Goal: Obtain resource: Download file/media

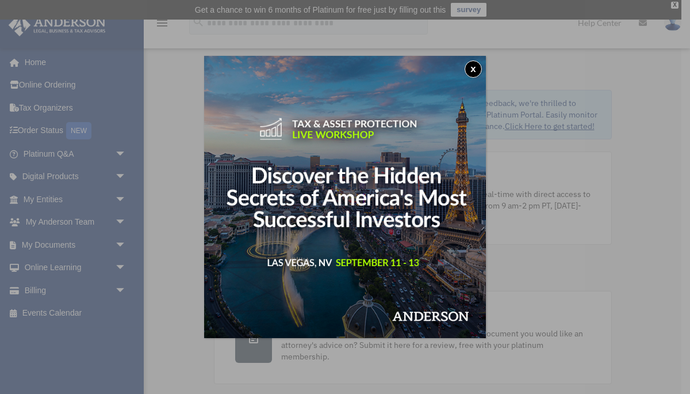
click at [474, 68] on button "x" at bounding box center [473, 68] width 17 height 17
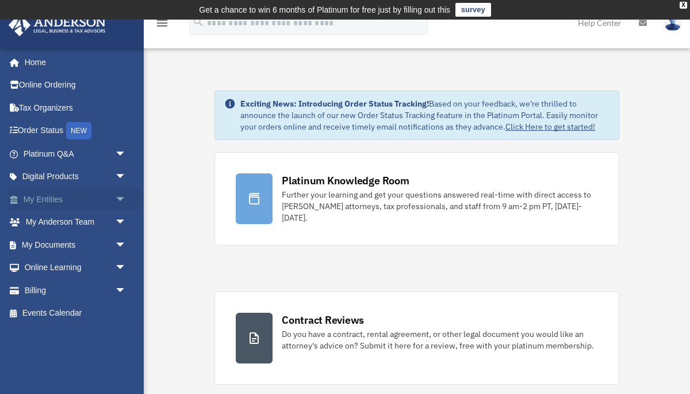
click at [50, 201] on link "My Entities arrow_drop_down" at bounding box center [76, 199] width 136 height 23
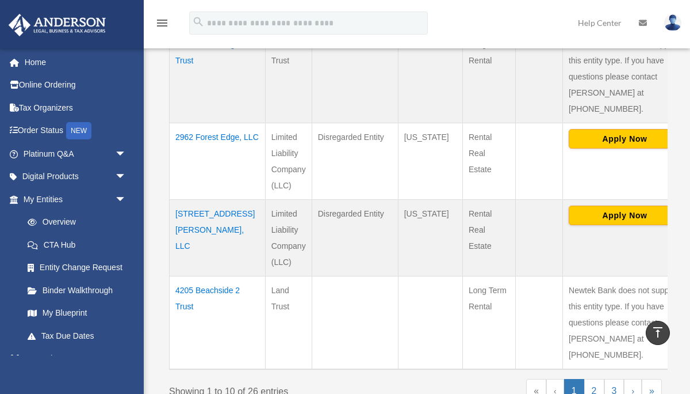
scroll to position [846, 0]
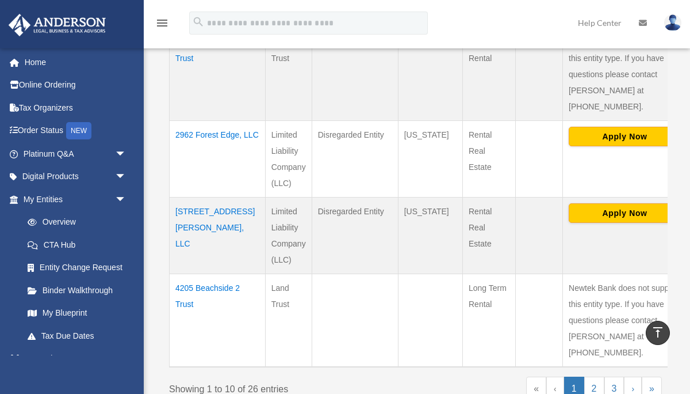
click at [187, 197] on td "[STREET_ADDRESS][PERSON_NAME], LLC" at bounding box center [218, 235] width 96 height 77
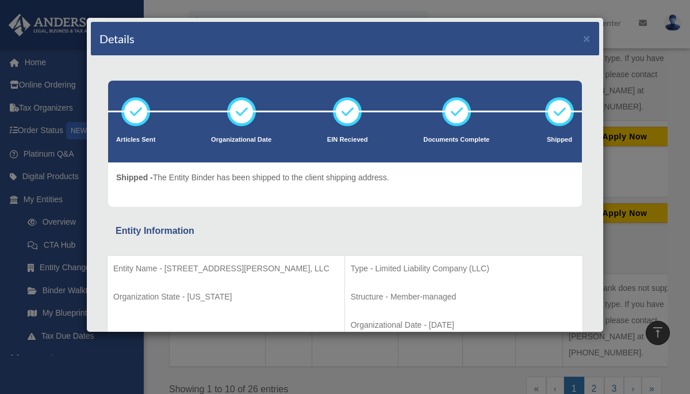
click at [659, 123] on div "Details × Articles Sent Organizational Date" at bounding box center [345, 197] width 690 height 394
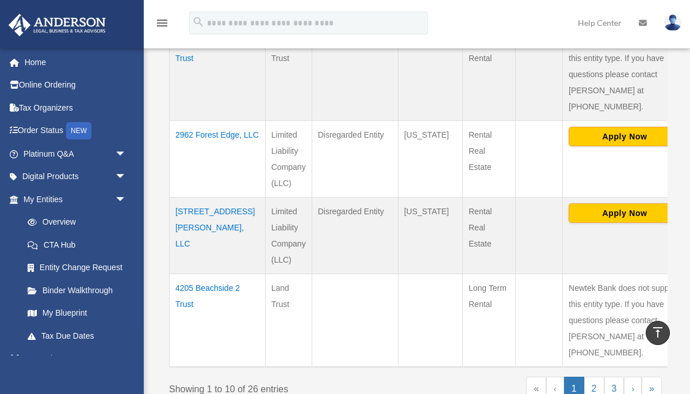
click at [194, 197] on td "[STREET_ADDRESS][PERSON_NAME], LLC" at bounding box center [218, 235] width 96 height 77
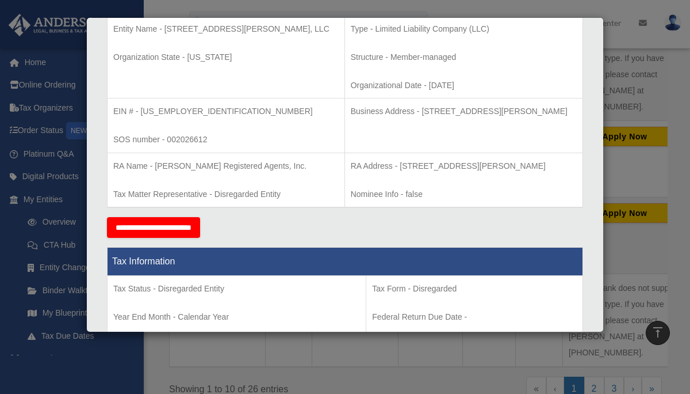
scroll to position [0, 0]
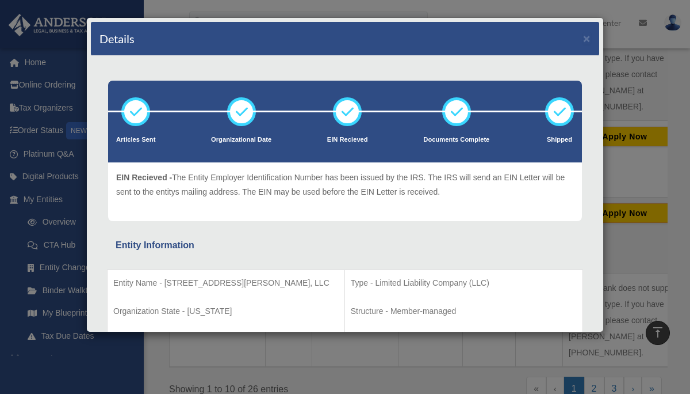
click at [644, 193] on div "Details × Articles Sent Organizational Date" at bounding box center [345, 197] width 690 height 394
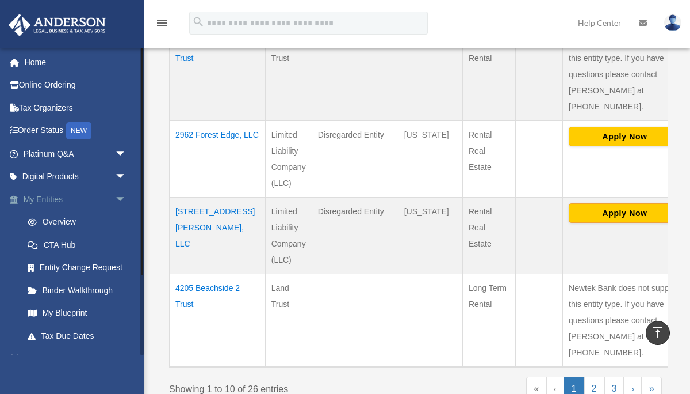
click at [67, 199] on link "My Entities arrow_drop_down" at bounding box center [76, 199] width 136 height 23
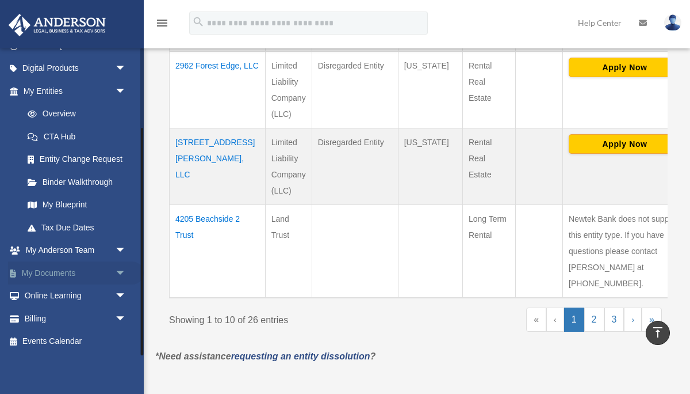
scroll to position [921, 0]
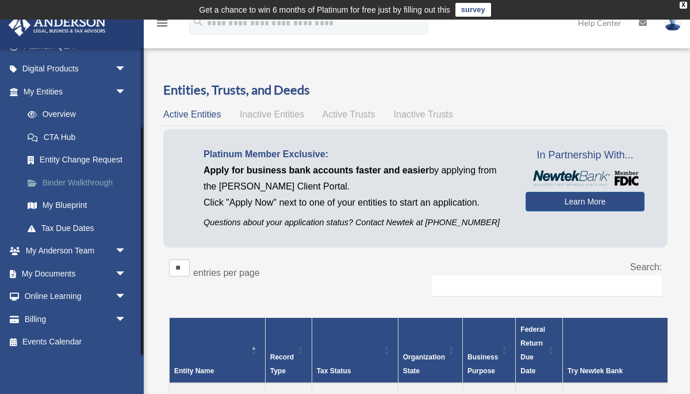
scroll to position [108, 0]
click at [86, 269] on link "My Documents arrow_drop_down" at bounding box center [76, 272] width 136 height 23
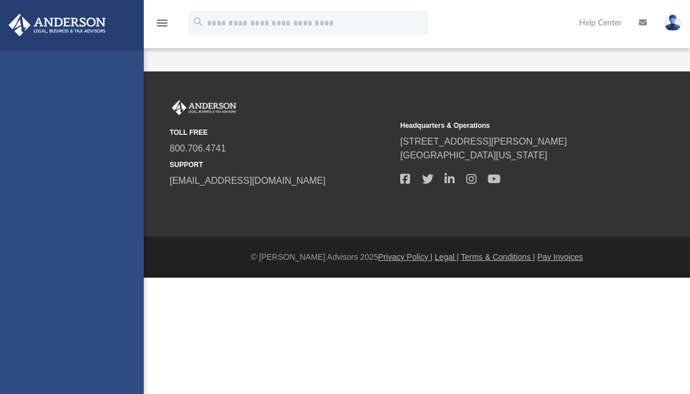
click at [43, 272] on div "[EMAIL_ADDRESS][DOMAIN_NAME] Sign Out [EMAIL_ADDRESS][DOMAIN_NAME] Home Online …" at bounding box center [72, 245] width 144 height 394
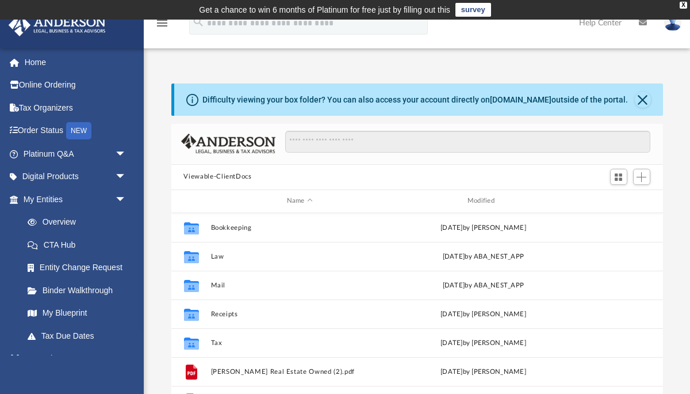
scroll to position [261, 492]
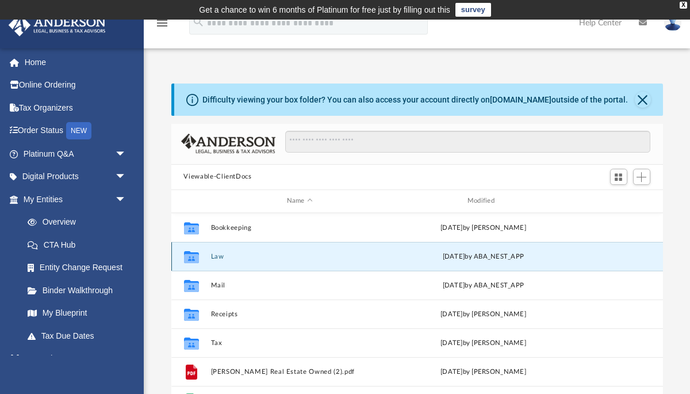
click at [213, 257] on button "Law" at bounding box center [300, 255] width 178 height 7
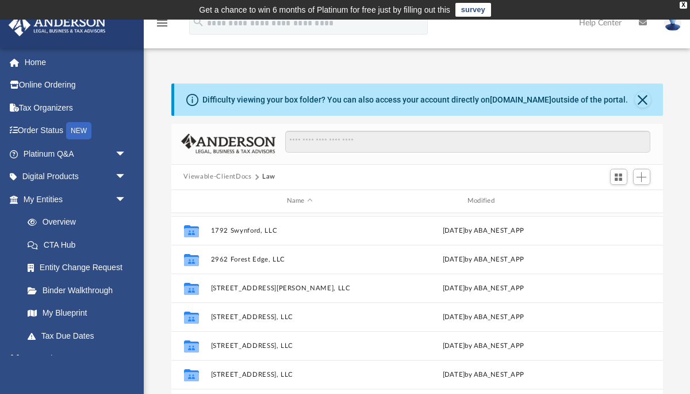
scroll to position [84, 0]
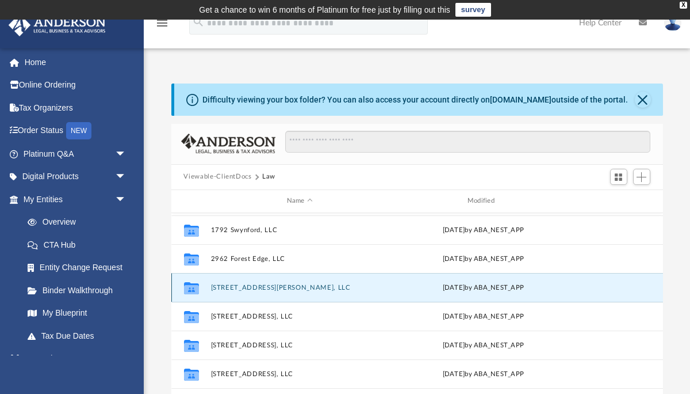
click at [226, 284] on button "[STREET_ADDRESS][PERSON_NAME], LLC" at bounding box center [300, 286] width 178 height 7
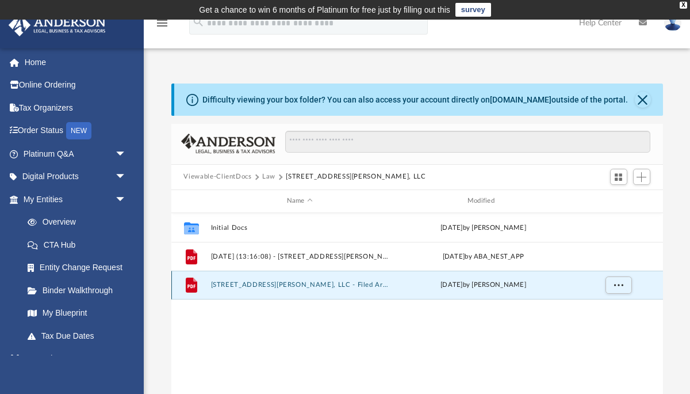
click at [286, 283] on button "3052 Barley Mills Circle, LLC - Filed Articles.pdf" at bounding box center [300, 284] width 178 height 7
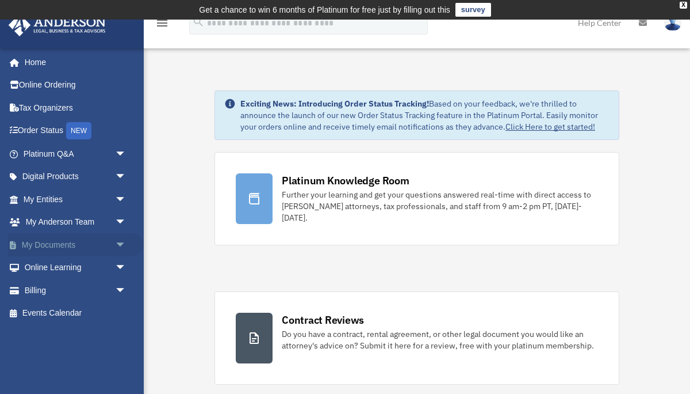
click at [77, 246] on link "My Documents arrow_drop_down" at bounding box center [76, 244] width 136 height 23
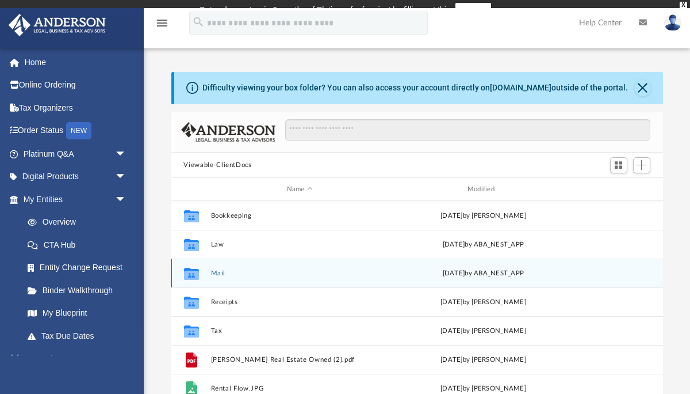
scroll to position [261, 492]
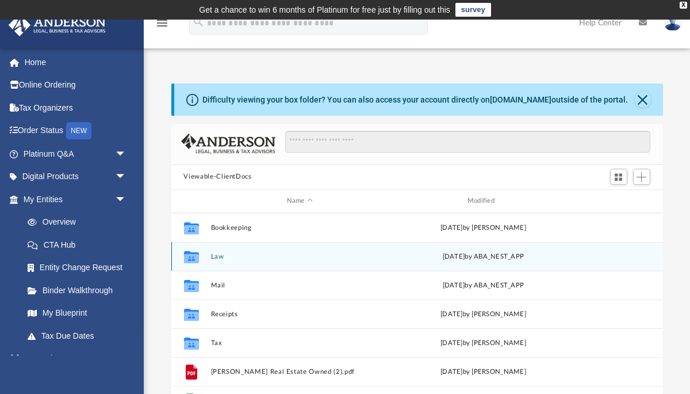
click at [219, 255] on button "Law" at bounding box center [300, 255] width 178 height 7
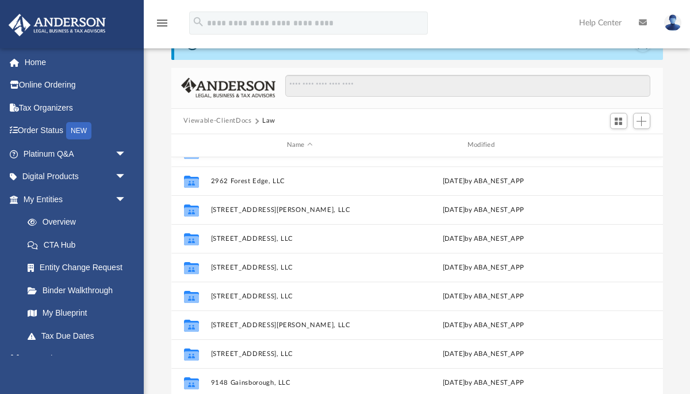
scroll to position [51, 0]
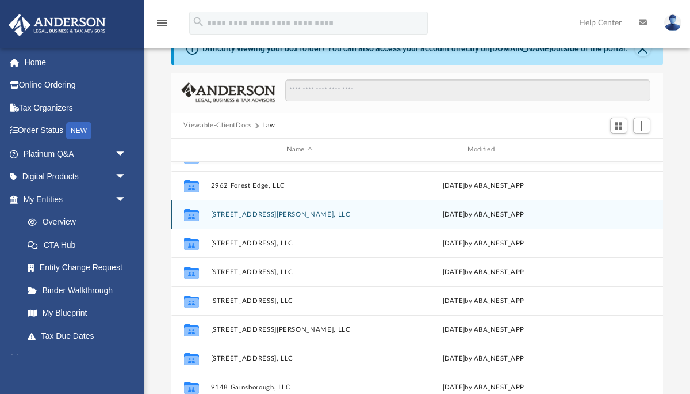
click at [265, 213] on button "[STREET_ADDRESS][PERSON_NAME], LLC" at bounding box center [300, 213] width 178 height 7
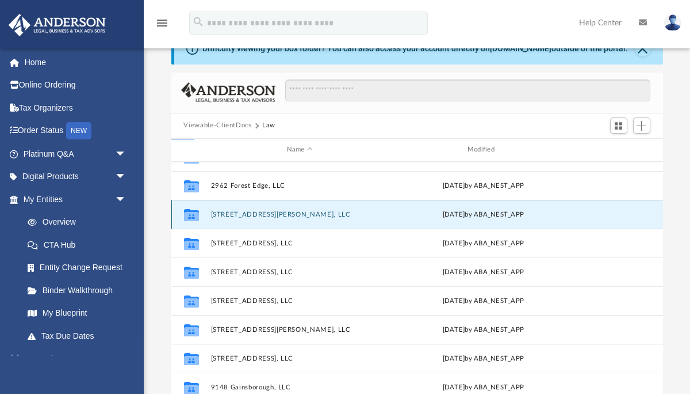
scroll to position [0, 0]
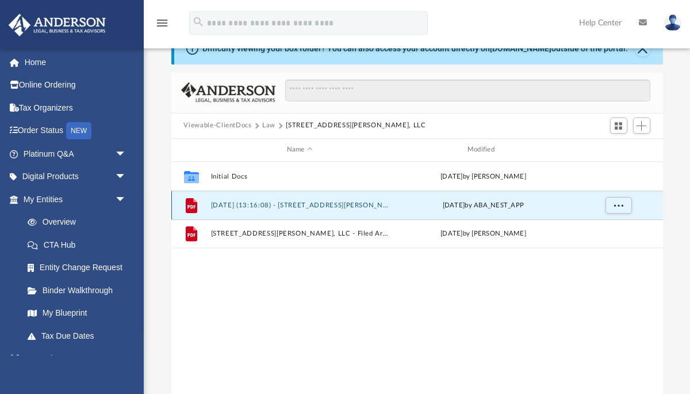
click at [273, 205] on button "2025.06.19 (13:16:08) - 3052 Barley Mills Circle, LLC - EIN Letter from IRS.pdf" at bounding box center [300, 204] width 178 height 7
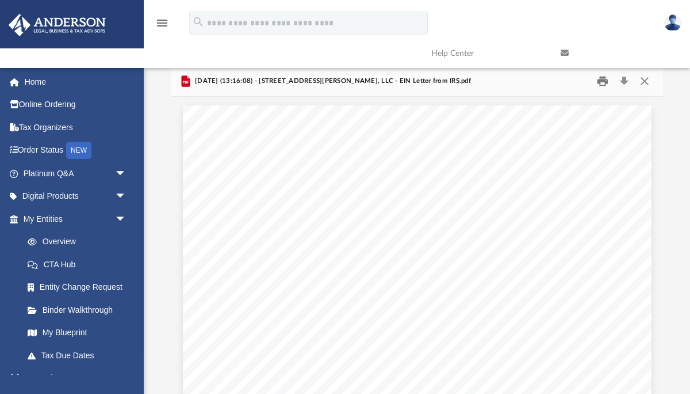
click at [599, 81] on button "Print" at bounding box center [603, 81] width 23 height 18
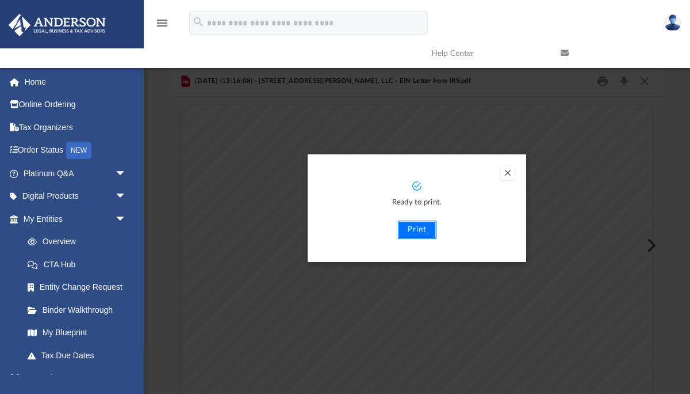
click at [424, 233] on button "Print" at bounding box center [417, 229] width 39 height 18
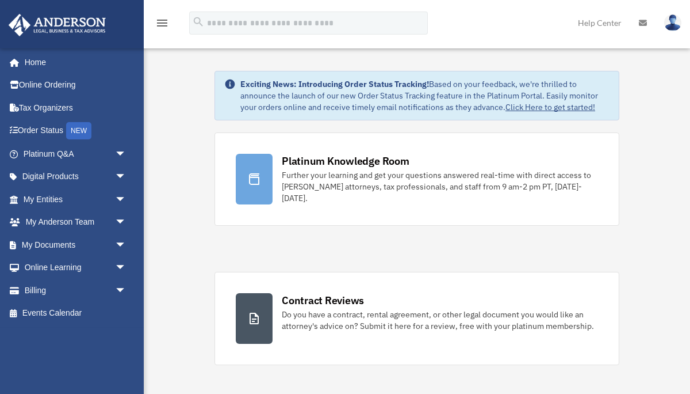
click at [629, 13] on link "Help Center" at bounding box center [600, 22] width 61 height 45
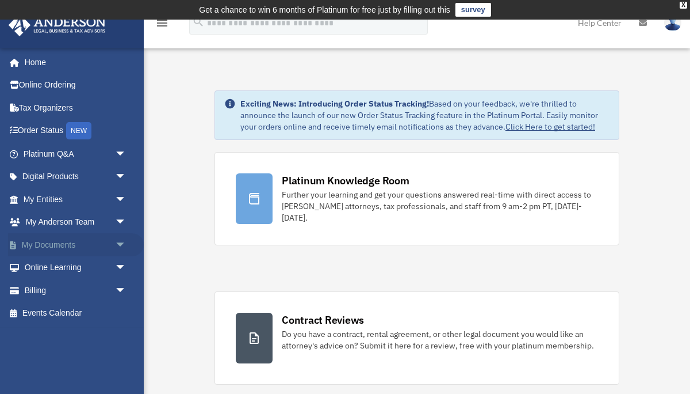
click at [58, 241] on link "My Documents arrow_drop_down" at bounding box center [76, 244] width 136 height 23
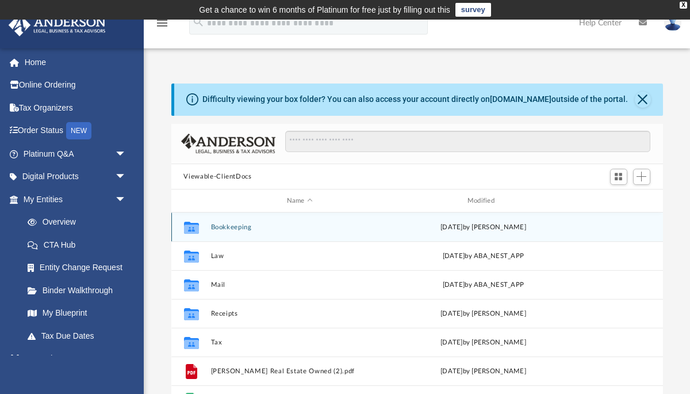
scroll to position [261, 492]
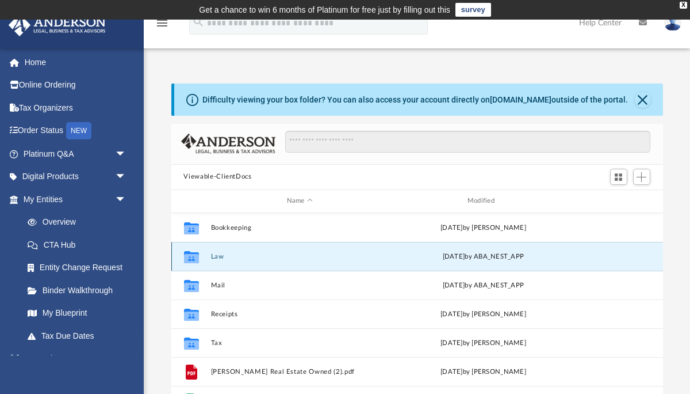
click at [212, 256] on button "Law" at bounding box center [300, 255] width 178 height 7
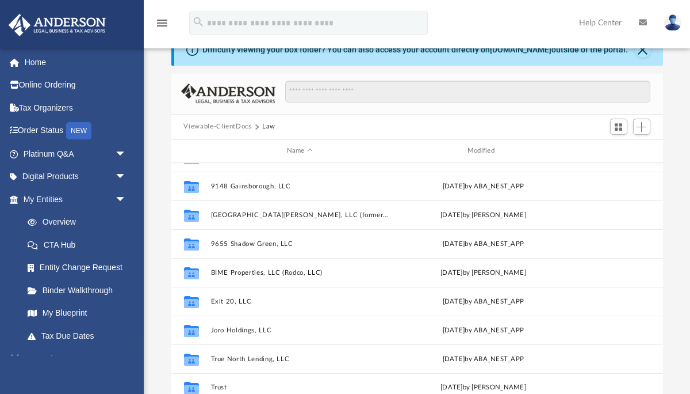
scroll to position [51, 0]
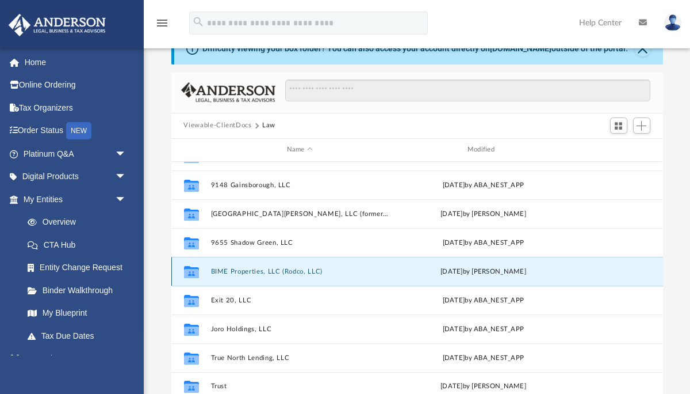
click at [261, 269] on button "BIME Properties, LLC (Rodco, LLC)" at bounding box center [300, 270] width 178 height 7
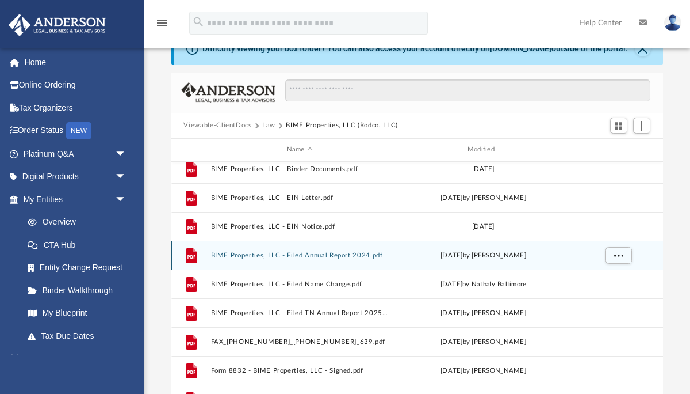
scroll to position [11, 0]
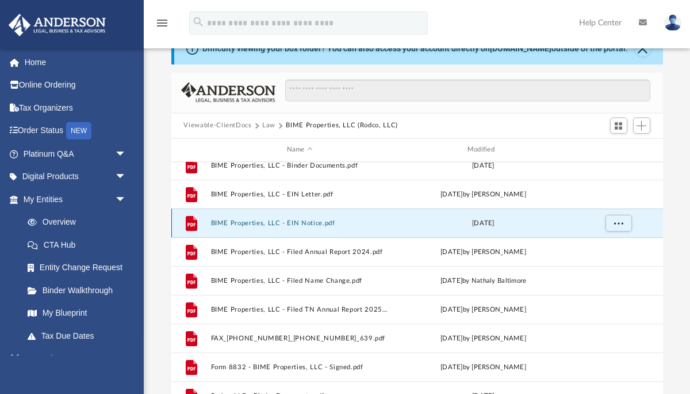
click at [264, 224] on button "BIME Properties, LLC - EIN Notice.pdf" at bounding box center [300, 222] width 178 height 7
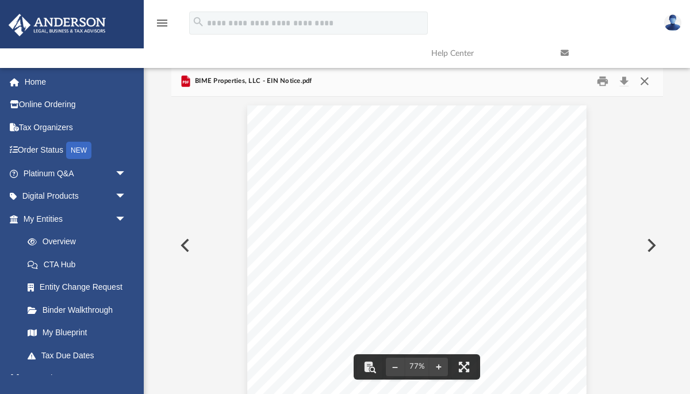
click at [645, 78] on button "Close" at bounding box center [645, 81] width 21 height 18
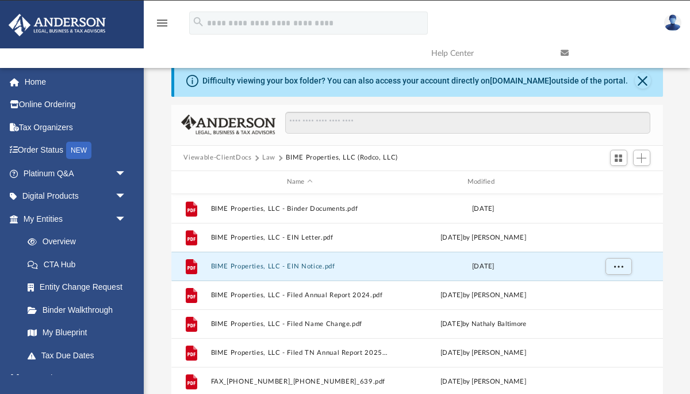
scroll to position [0, 0]
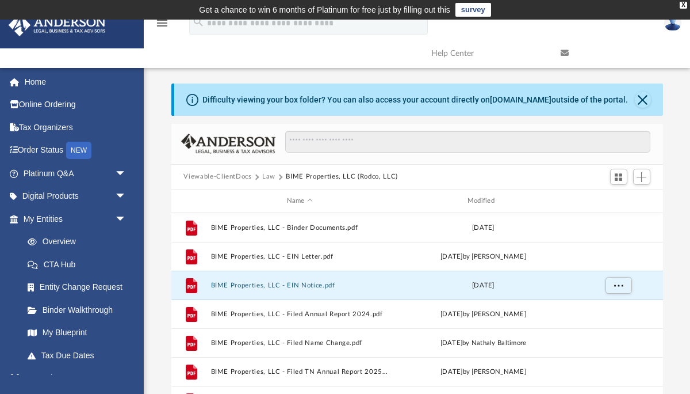
click at [269, 177] on button "Law" at bounding box center [268, 176] width 13 height 10
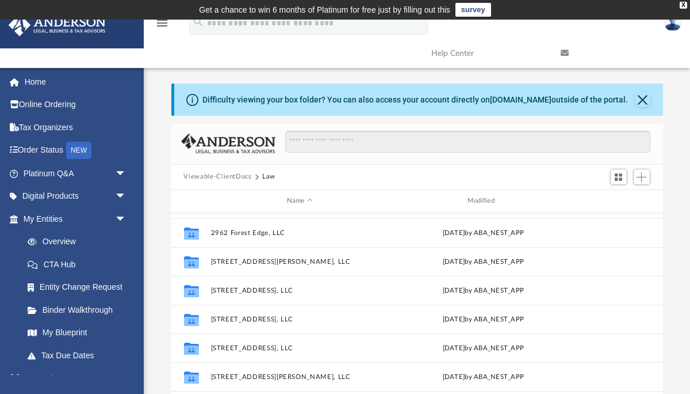
scroll to position [111, 0]
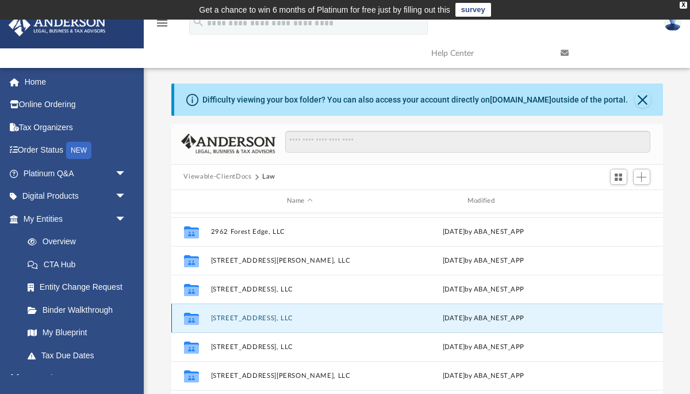
click at [257, 317] on button "4433 Ravenwood Oak, LLC" at bounding box center [300, 317] width 178 height 7
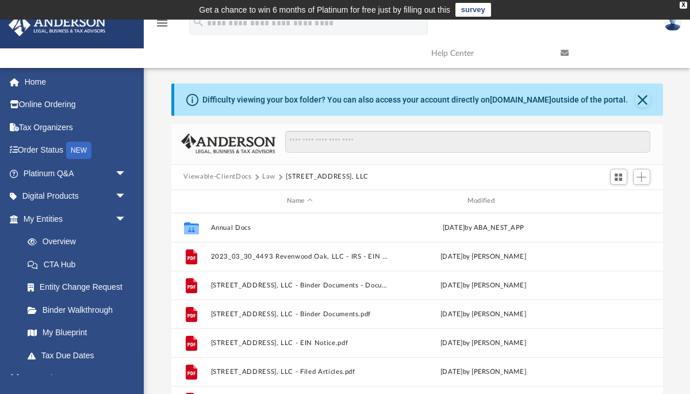
scroll to position [0, 0]
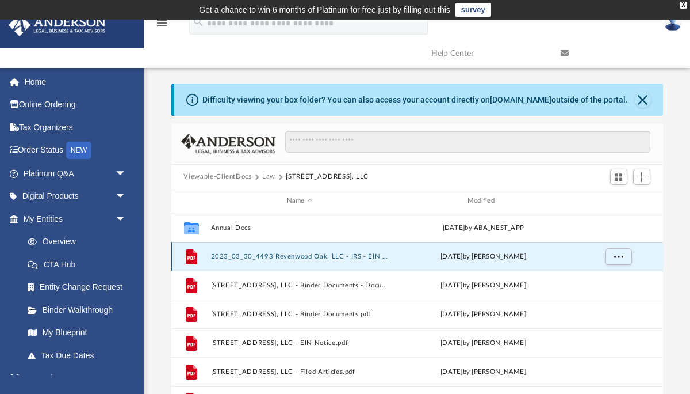
click at [278, 257] on button "2023_03_30_4493 Revenwood Oak, LLC - IRS - EIN letter.pdf" at bounding box center [300, 255] width 178 height 7
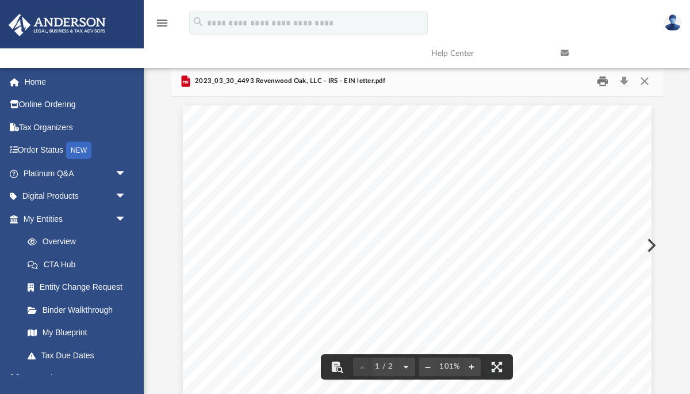
click at [602, 81] on button "Print" at bounding box center [603, 81] width 23 height 18
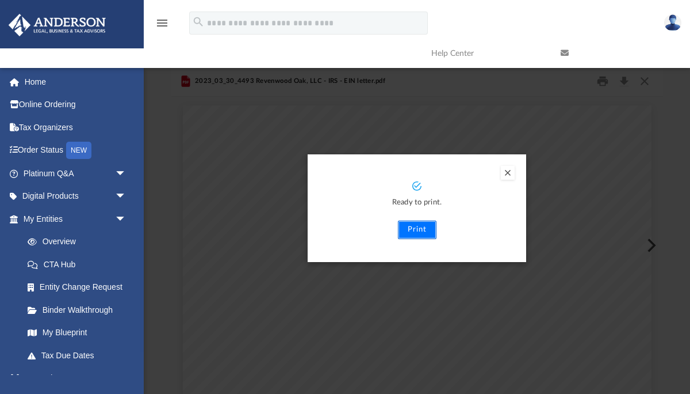
click at [423, 235] on button "Print" at bounding box center [417, 229] width 39 height 18
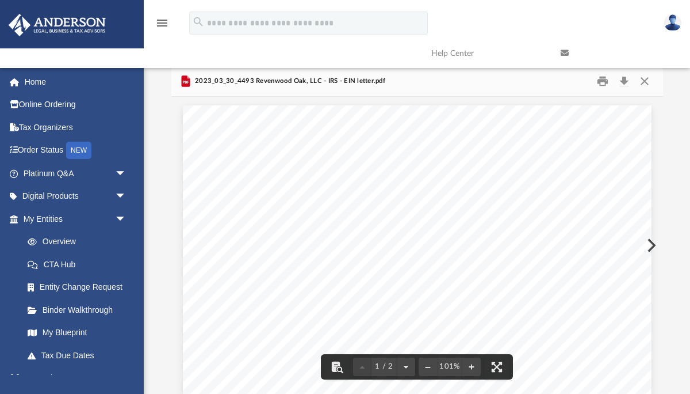
scroll to position [0, 0]
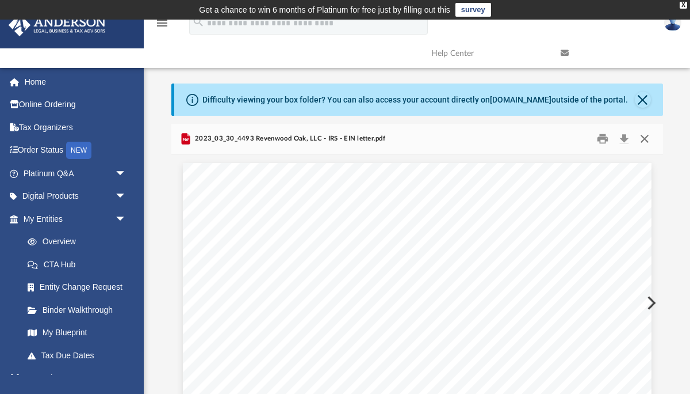
click at [646, 139] on button "Close" at bounding box center [645, 138] width 21 height 18
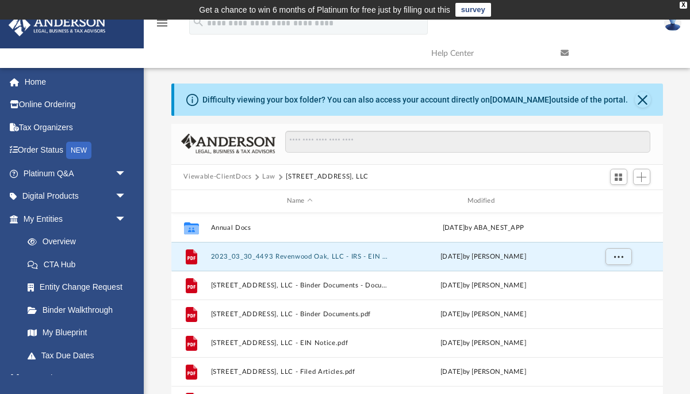
click at [267, 176] on button "Law" at bounding box center [268, 176] width 13 height 10
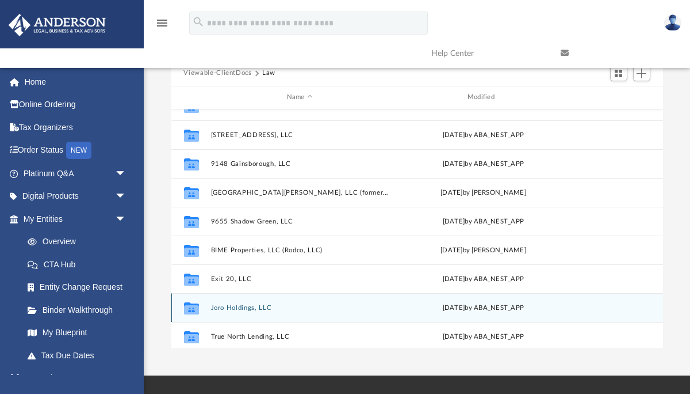
scroll to position [276, 0]
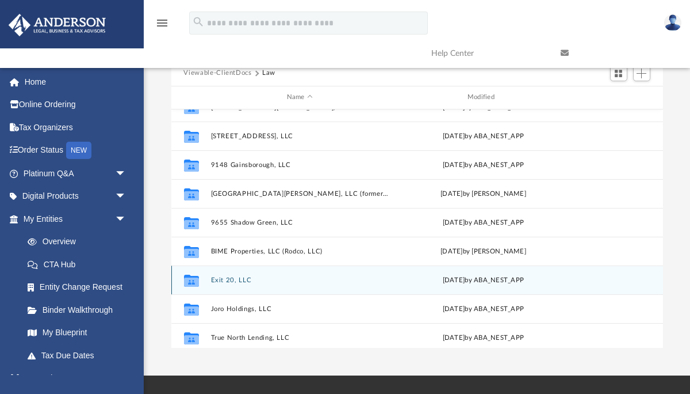
click at [247, 281] on button "Exit 20, LLC" at bounding box center [300, 279] width 178 height 7
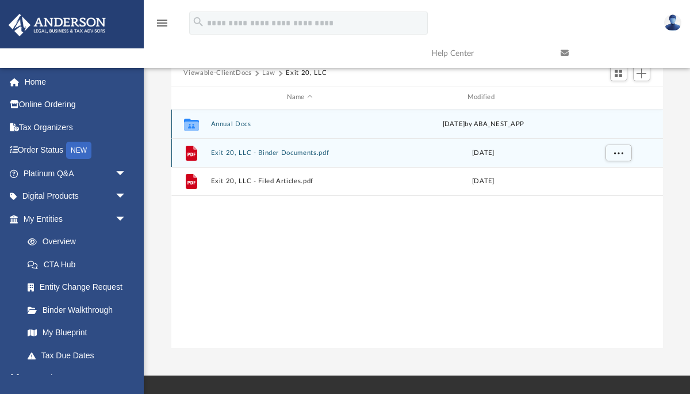
scroll to position [0, 0]
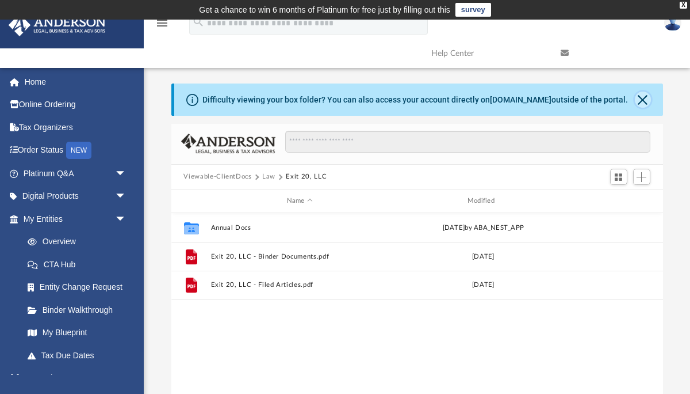
click at [640, 98] on button "Close" at bounding box center [643, 99] width 16 height 16
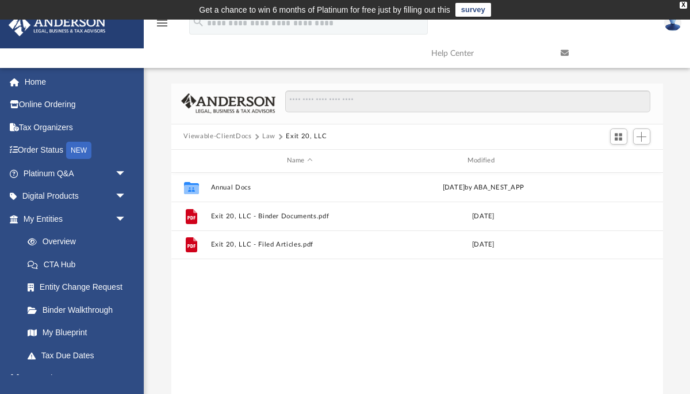
click at [269, 137] on button "Law" at bounding box center [268, 136] width 13 height 10
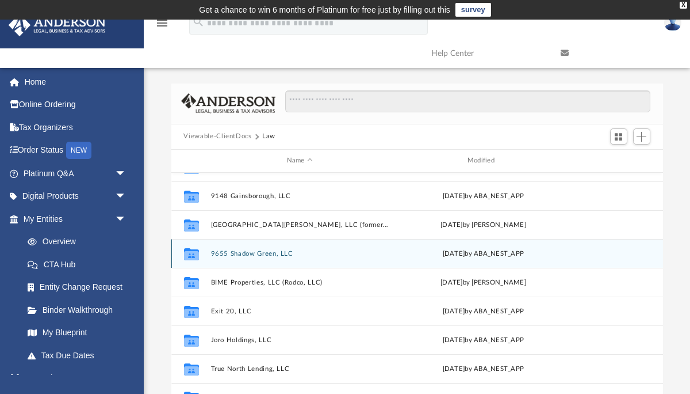
scroll to position [297, 0]
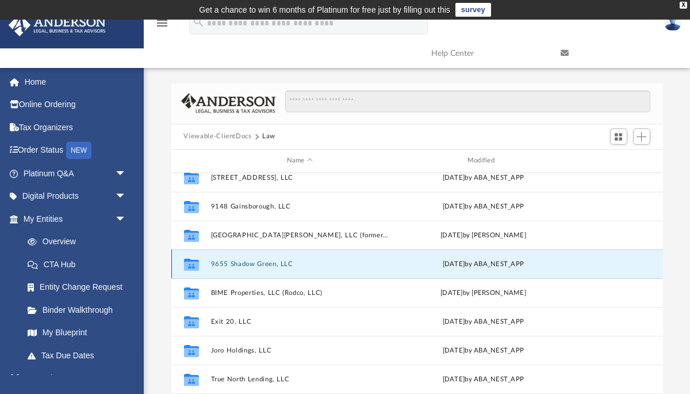
click at [261, 262] on button "9655 Shadow Green, LLC" at bounding box center [300, 263] width 178 height 7
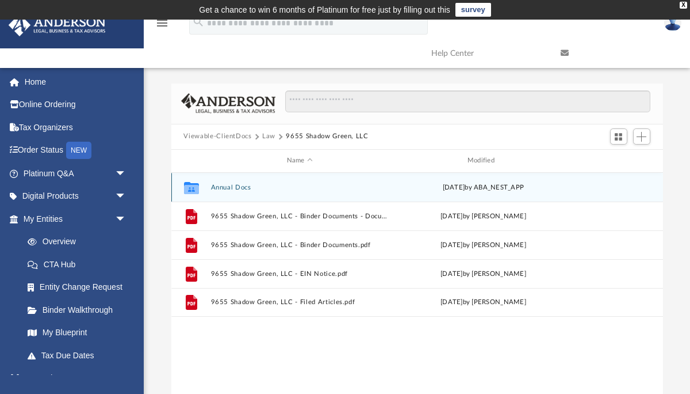
scroll to position [0, 0]
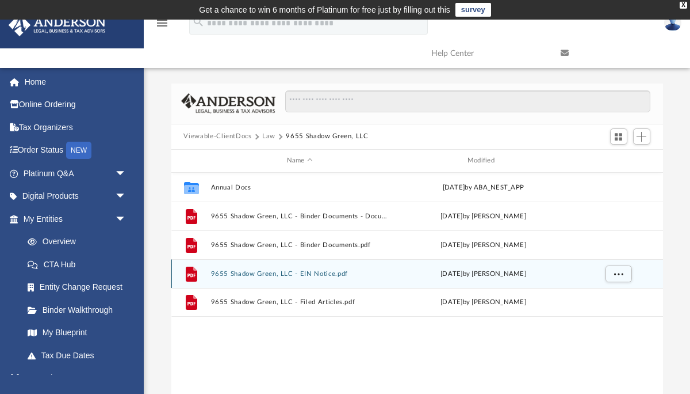
click at [289, 271] on button "9655 Shadow Green, LLC - EIN Notice.pdf" at bounding box center [300, 272] width 178 height 7
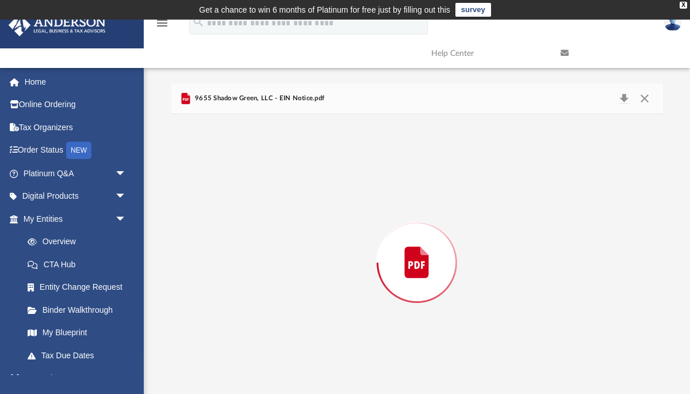
scroll to position [17, 0]
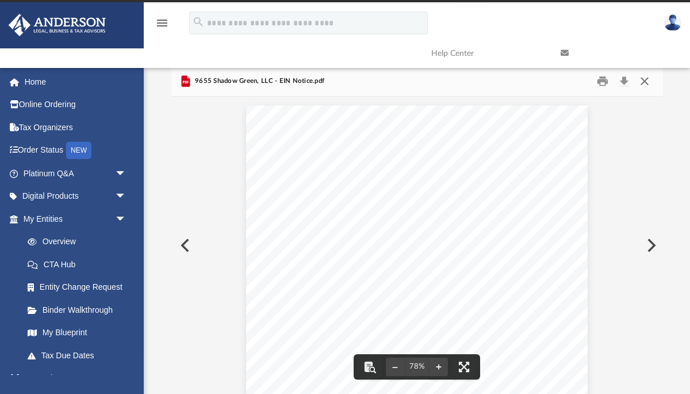
click at [646, 78] on button "Close" at bounding box center [645, 81] width 21 height 18
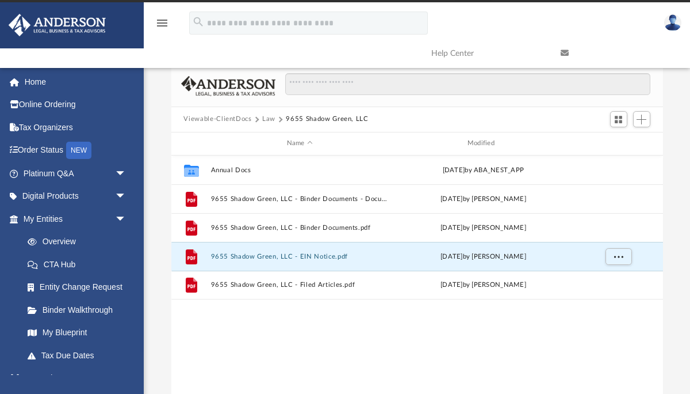
click at [268, 121] on button "Law" at bounding box center [268, 119] width 13 height 10
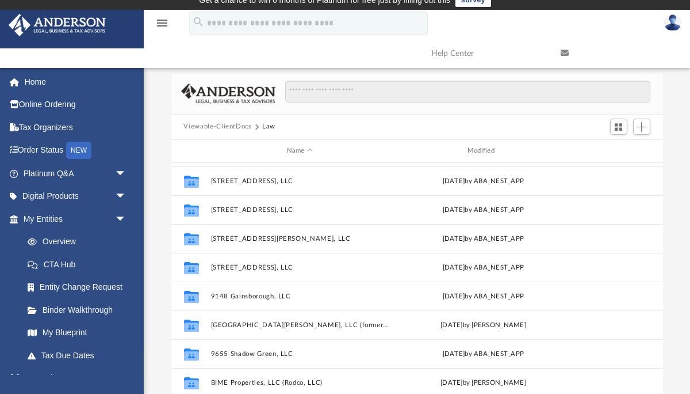
scroll to position [205, 0]
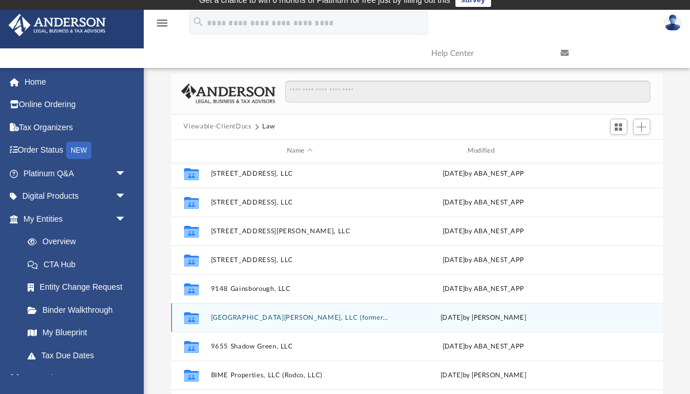
click at [255, 316] on button "9370 Barley Mills, LLC (formerly: 6753 Quail Hollow #2, LLC)" at bounding box center [300, 316] width 178 height 7
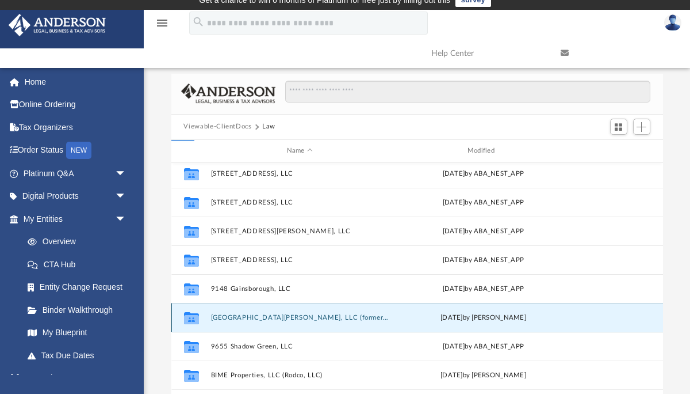
scroll to position [0, 0]
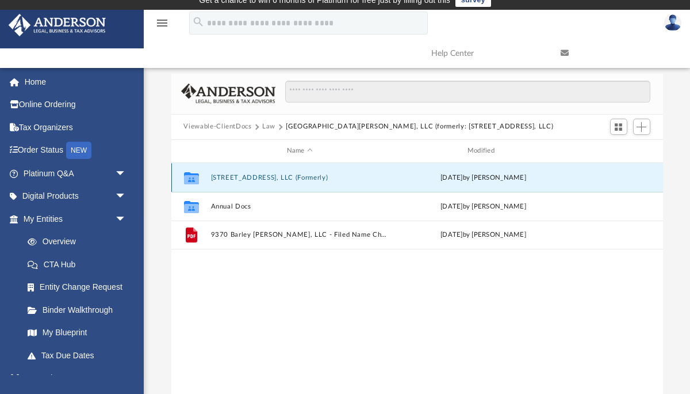
click at [276, 175] on button "6753 Quail Hollow #2, LLC (Formerly)" at bounding box center [300, 176] width 178 height 7
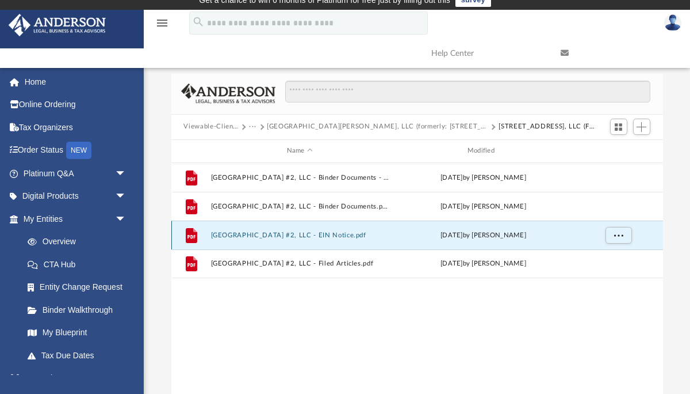
click at [307, 231] on button "6753 Quail Hollow #2, LLC - EIN Notice.pdf" at bounding box center [300, 234] width 178 height 7
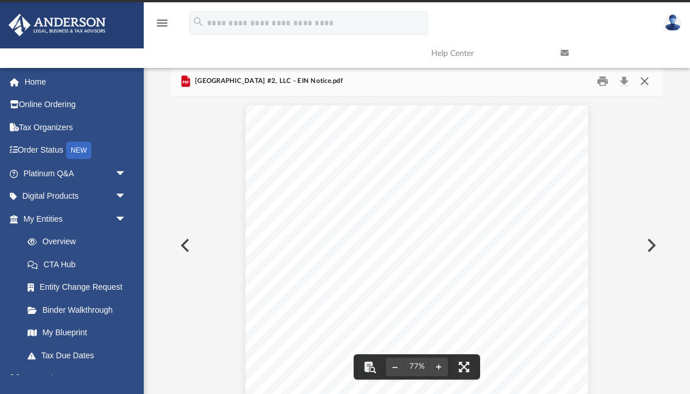
click at [645, 80] on button "Close" at bounding box center [645, 81] width 21 height 18
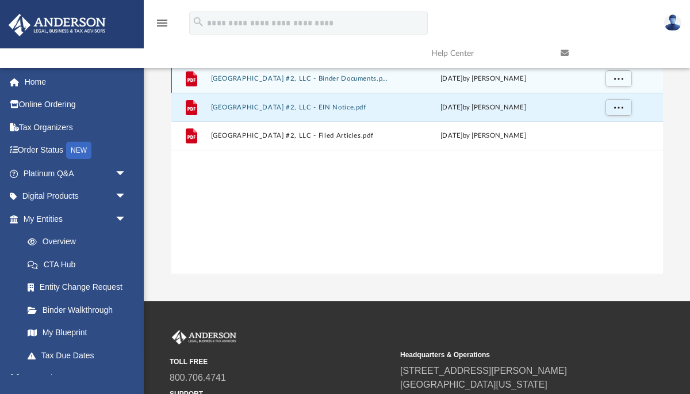
scroll to position [0, 0]
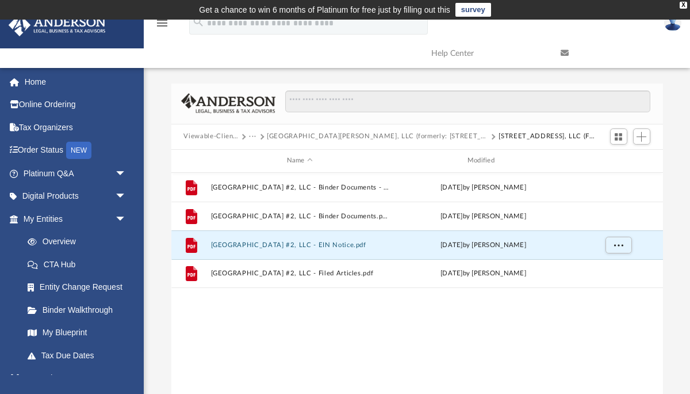
click at [223, 138] on button "Viewable-ClientDocs" at bounding box center [211, 136] width 55 height 10
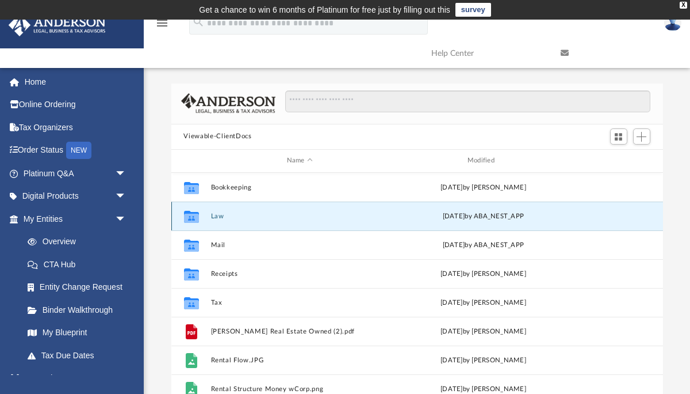
click at [218, 214] on button "Law" at bounding box center [300, 215] width 178 height 7
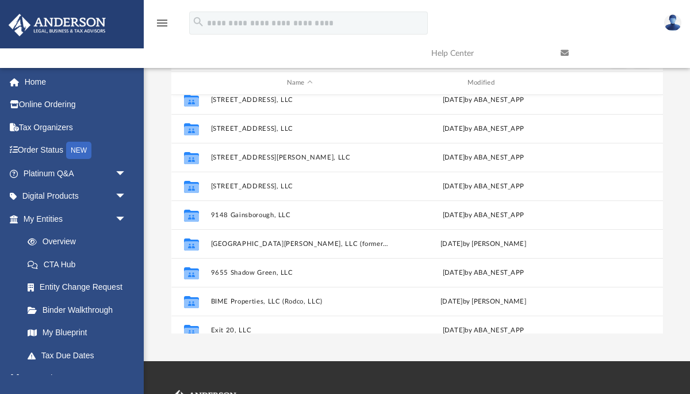
scroll to position [208, 0]
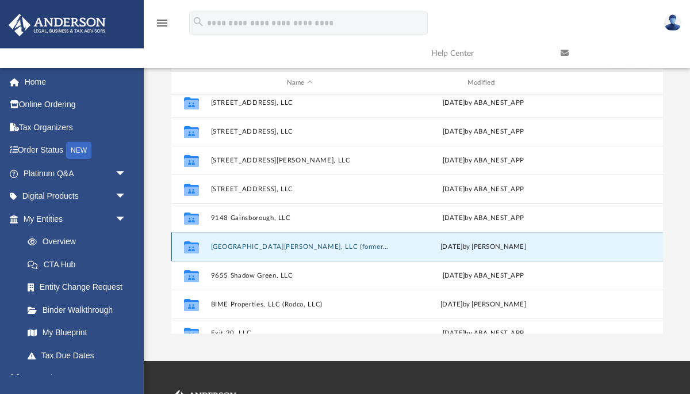
click at [267, 249] on button "9370 Barley Mills, LLC (formerly: 6753 Quail Hollow #2, LLC)" at bounding box center [300, 245] width 178 height 7
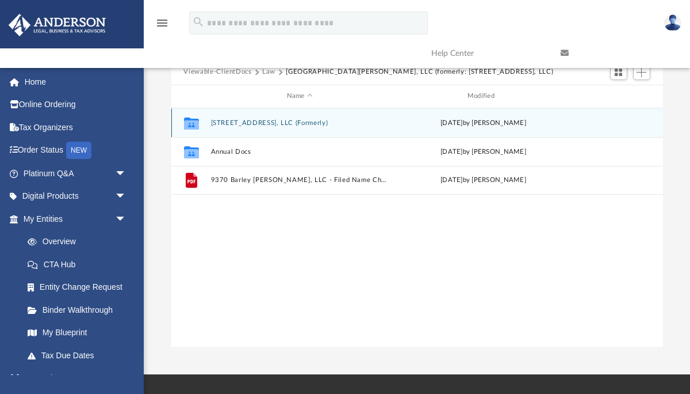
scroll to position [0, 0]
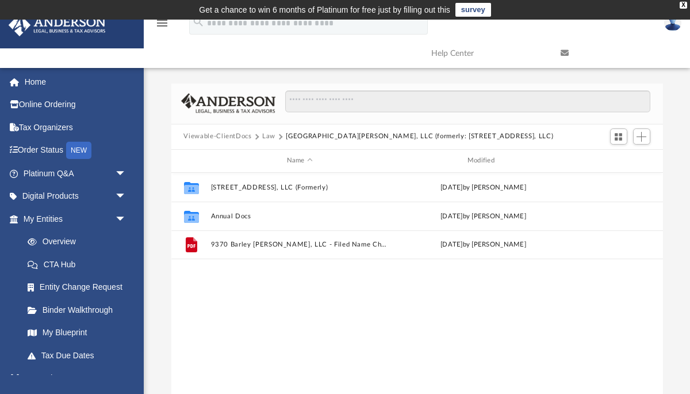
click at [265, 141] on button "Law" at bounding box center [268, 136] width 13 height 10
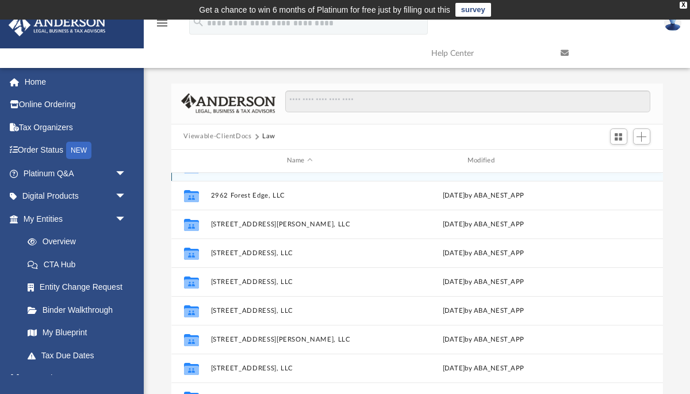
scroll to position [113, 0]
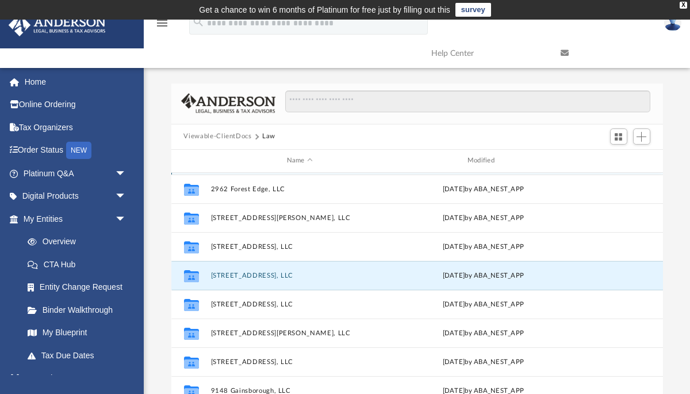
click at [262, 278] on button "[STREET_ADDRESS], LLC" at bounding box center [300, 274] width 178 height 7
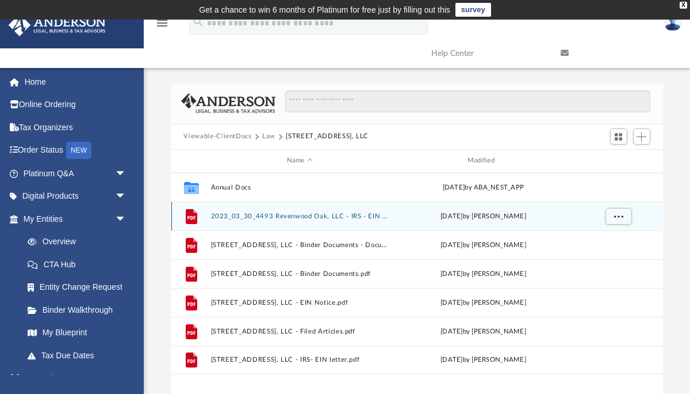
click at [289, 212] on button "2023_03_30_4493 Revenwood Oak, LLC - IRS - EIN letter.pdf" at bounding box center [300, 215] width 178 height 7
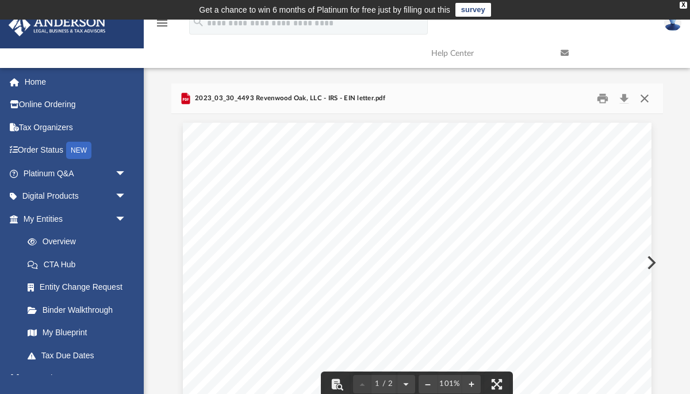
click at [647, 100] on button "Close" at bounding box center [645, 98] width 21 height 18
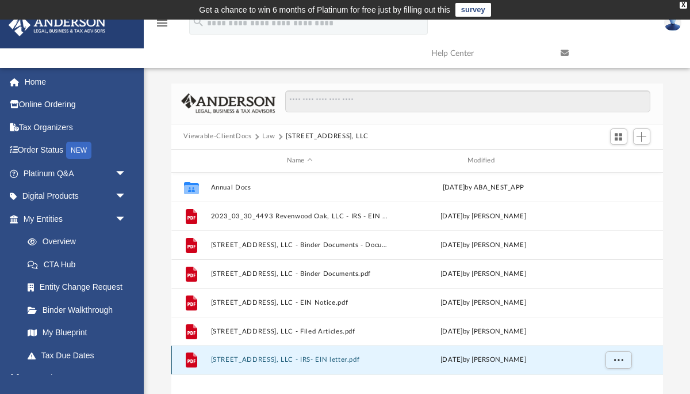
click at [271, 359] on button "4433 Ravenwood Oak, LLC - IRS- EIN letter.pdf" at bounding box center [300, 359] width 178 height 7
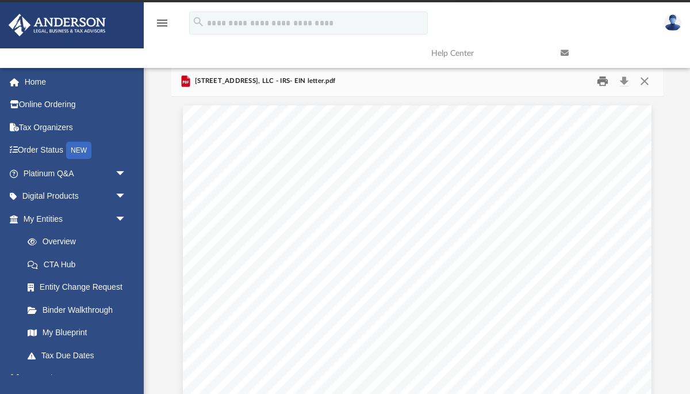
click at [603, 82] on button "Print" at bounding box center [603, 81] width 23 height 18
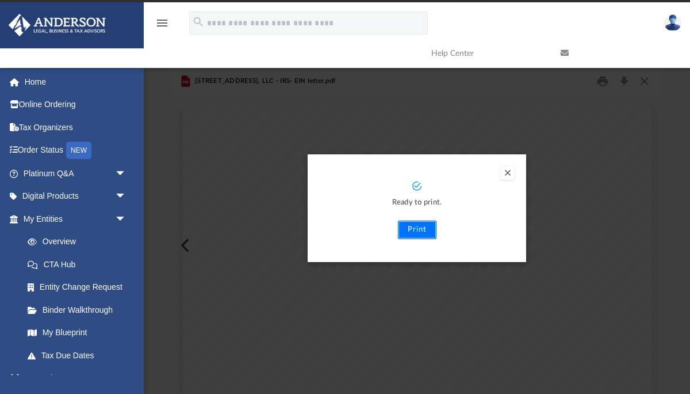
click at [416, 231] on button "Print" at bounding box center [417, 229] width 39 height 18
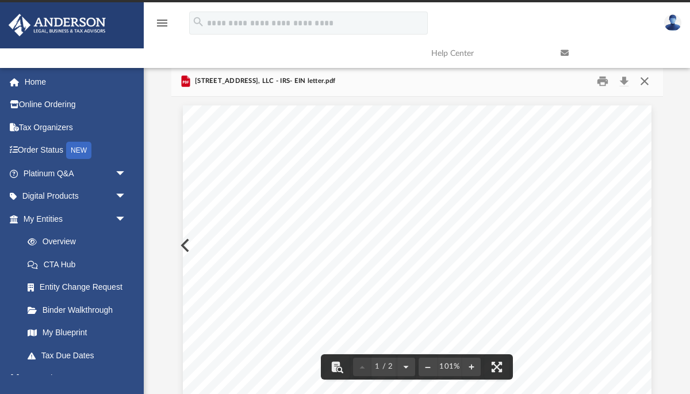
click at [643, 85] on button "Close" at bounding box center [645, 81] width 21 height 18
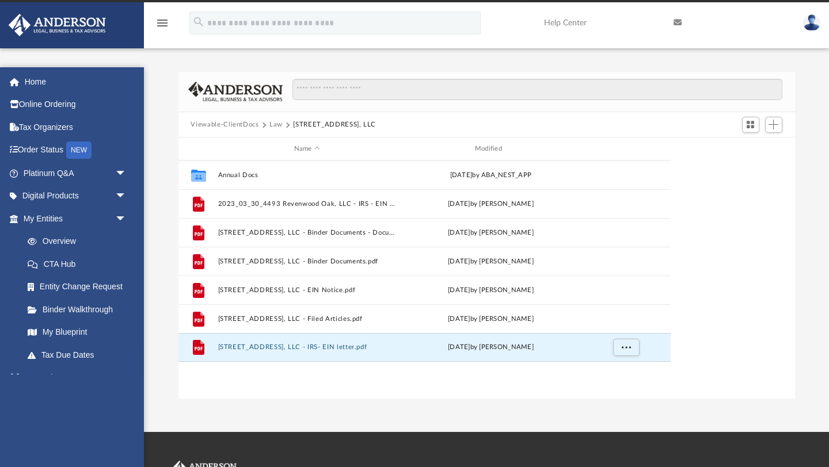
scroll to position [261, 616]
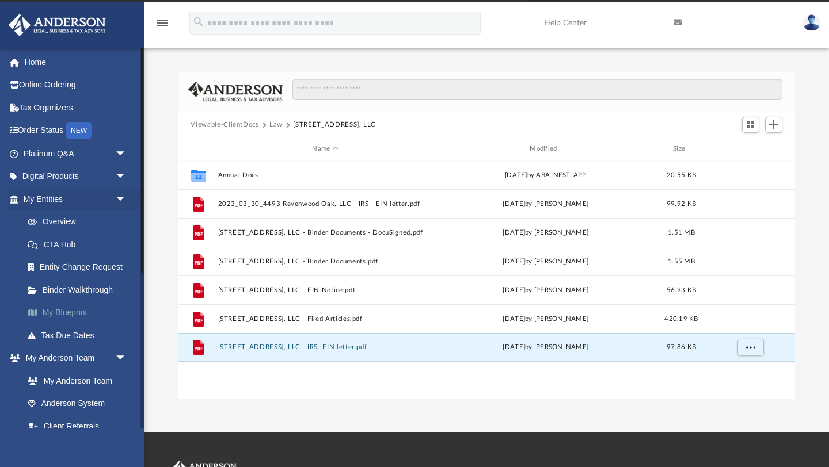
click at [70, 309] on link "My Blueprint" at bounding box center [80, 313] width 128 height 23
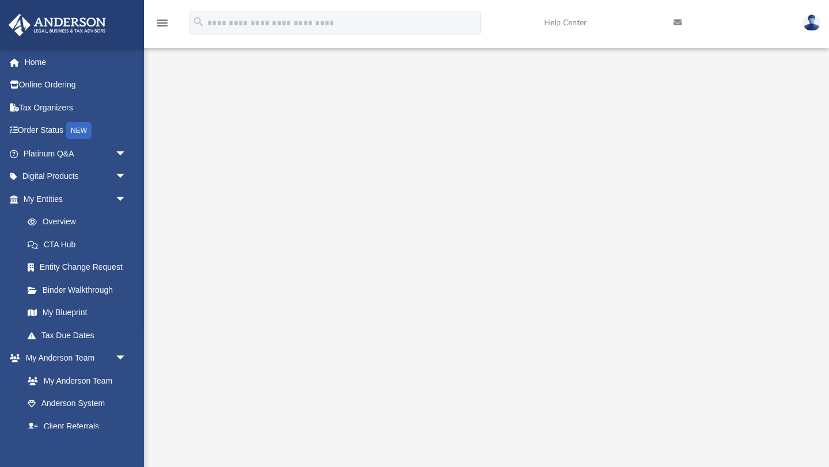
scroll to position [32, 0]
click at [57, 153] on link "Platinum Q&A arrow_drop_down" at bounding box center [76, 153] width 136 height 23
click at [119, 154] on span "arrow_drop_down" at bounding box center [126, 154] width 23 height 24
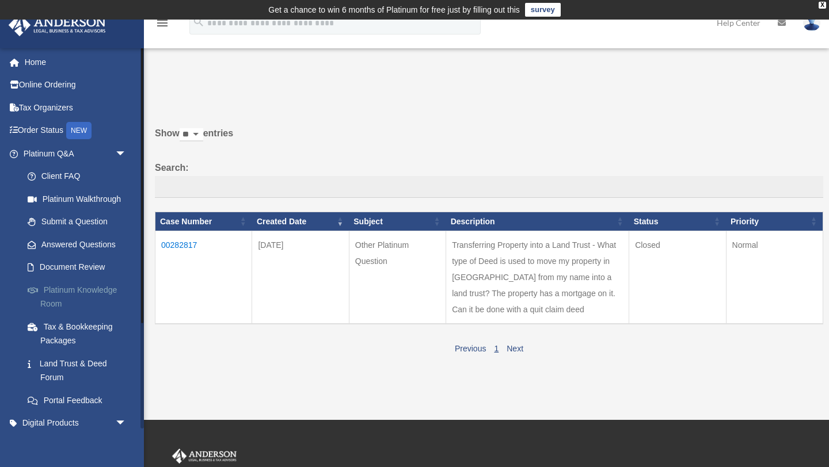
click at [74, 294] on link "Platinum Knowledge Room" at bounding box center [80, 296] width 128 height 37
click at [79, 289] on link "Platinum Knowledge Room" at bounding box center [80, 296] width 128 height 37
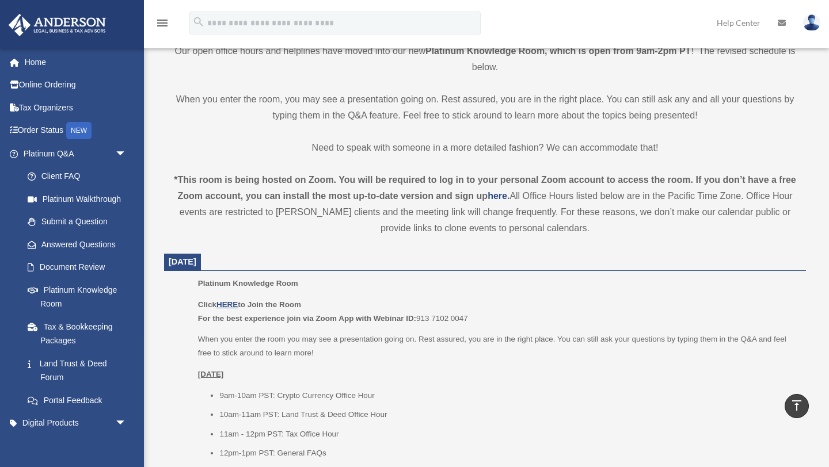
scroll to position [305, 0]
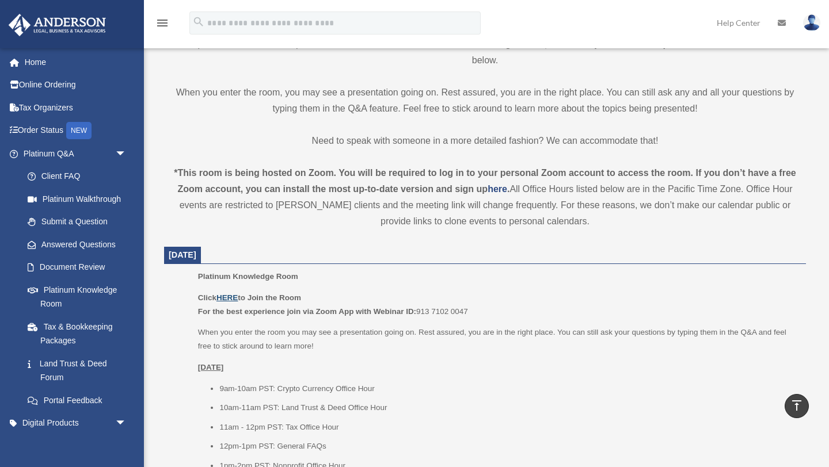
click at [232, 297] on u "HERE" at bounding box center [226, 297] width 21 height 9
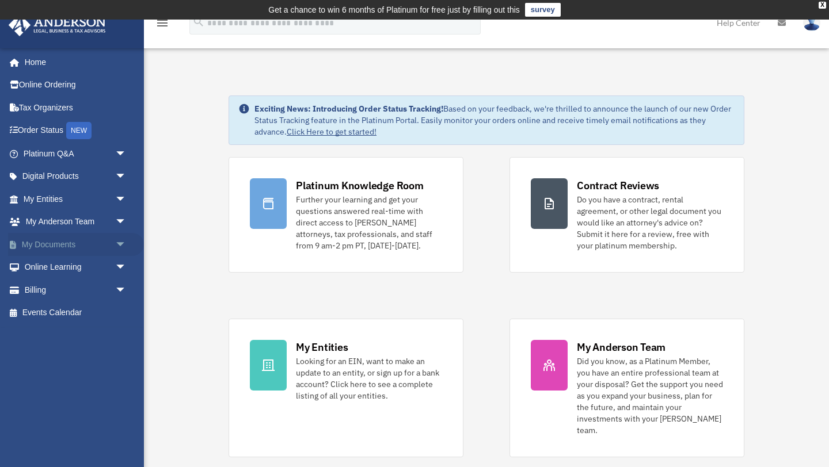
click at [60, 242] on link "My Documents arrow_drop_down" at bounding box center [76, 244] width 136 height 23
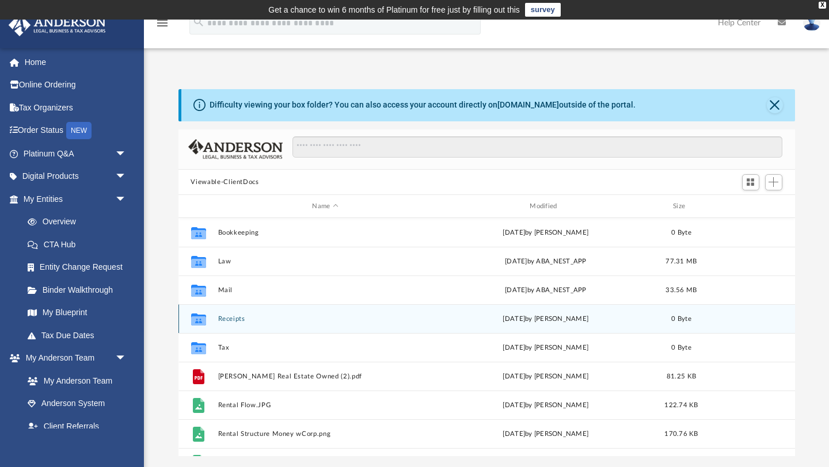
scroll to position [261, 616]
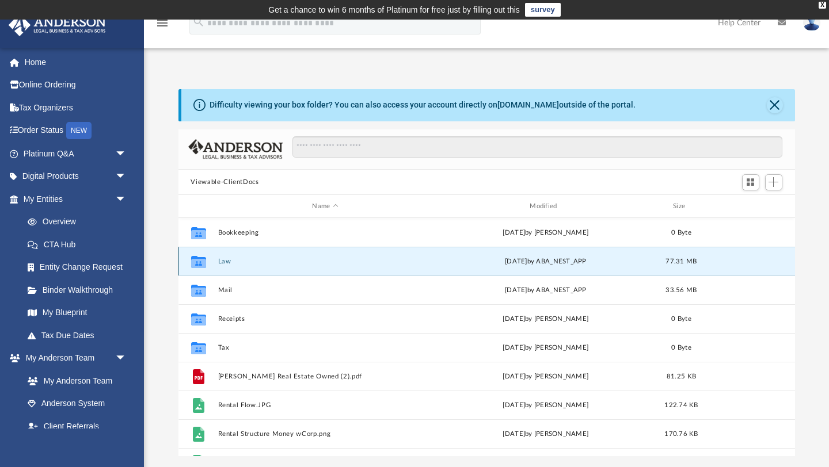
click at [228, 261] on button "Law" at bounding box center [325, 261] width 215 height 7
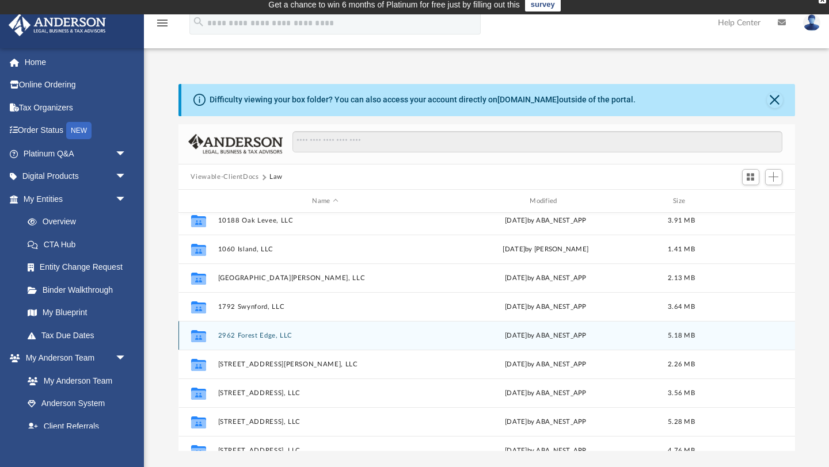
scroll to position [0, 0]
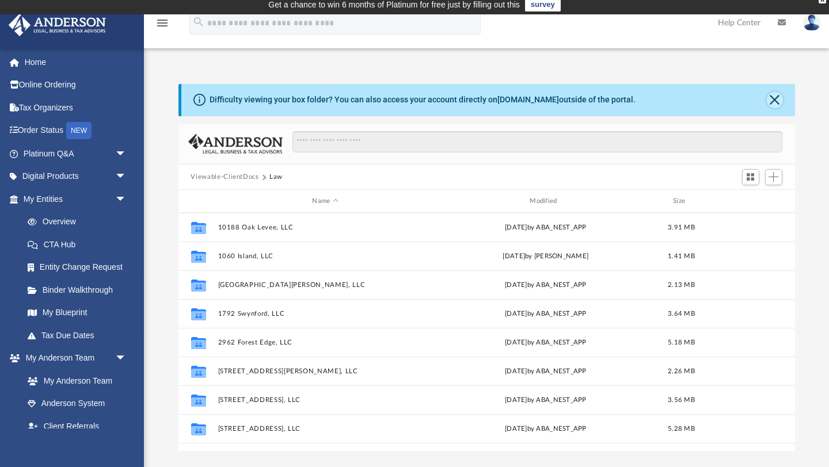
click at [773, 100] on button "Close" at bounding box center [774, 100] width 16 height 16
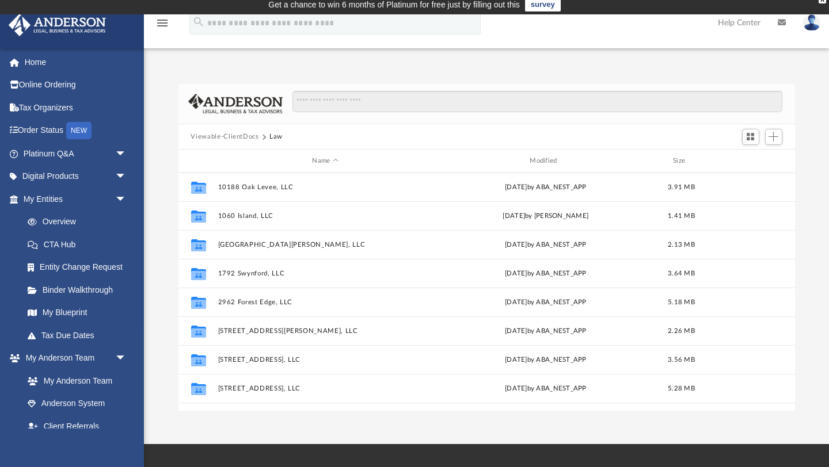
click at [249, 136] on button "Viewable-ClientDocs" at bounding box center [224, 137] width 68 height 10
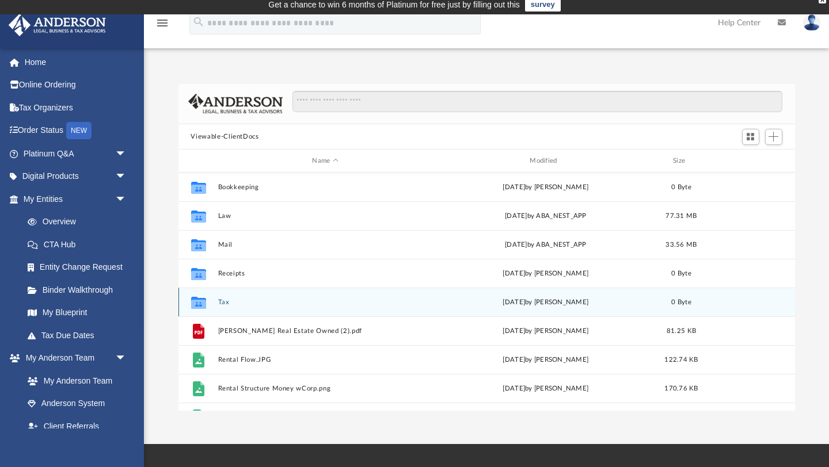
click at [227, 300] on button "Tax" at bounding box center [325, 302] width 215 height 7
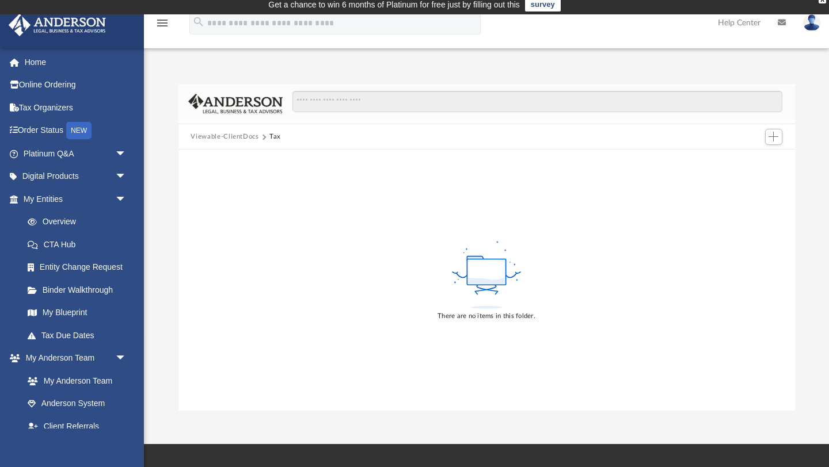
click at [385, 56] on div "App 901realtor@gmail.com Sign Out 901realtor@gmail.com Home Online Ordering Tax…" at bounding box center [414, 230] width 829 height 364
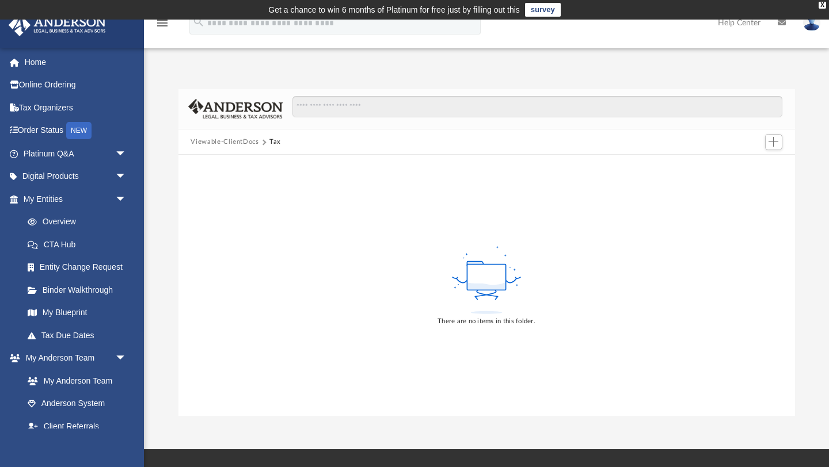
click at [232, 143] on button "Viewable-ClientDocs" at bounding box center [224, 142] width 68 height 10
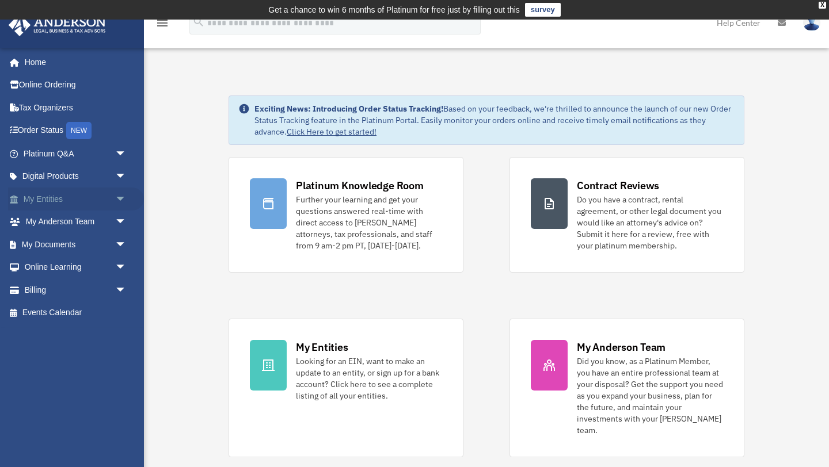
click at [74, 199] on link "My Entities arrow_drop_down" at bounding box center [76, 199] width 136 height 23
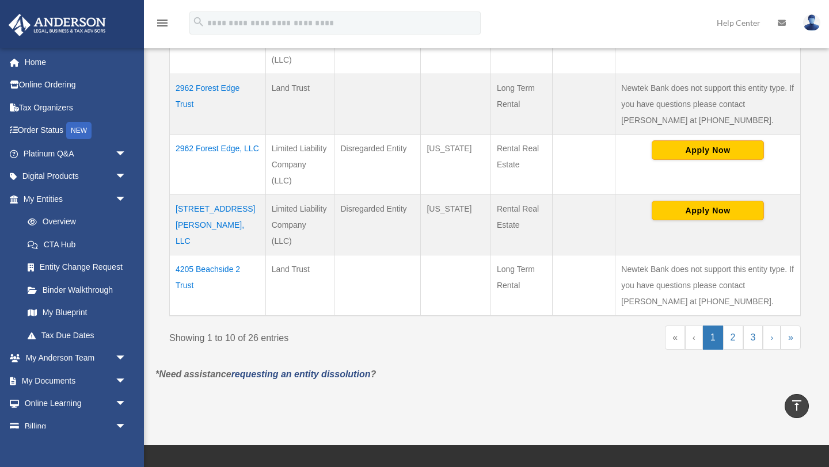
scroll to position [636, 0]
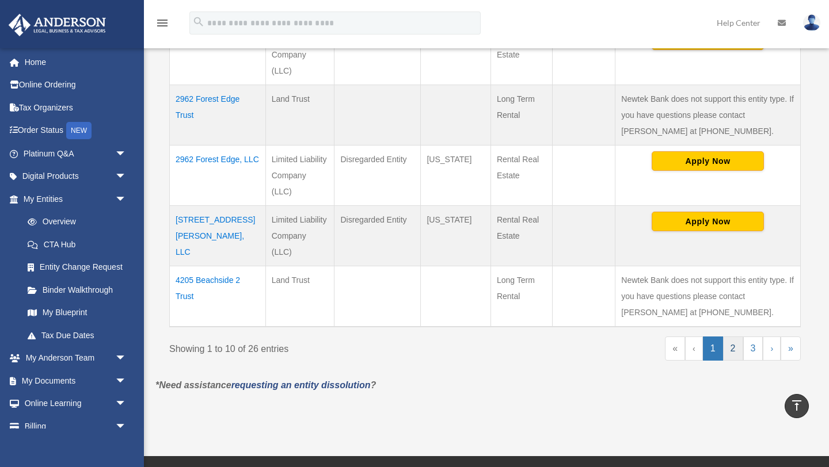
click at [734, 337] on link "2" at bounding box center [733, 349] width 20 height 24
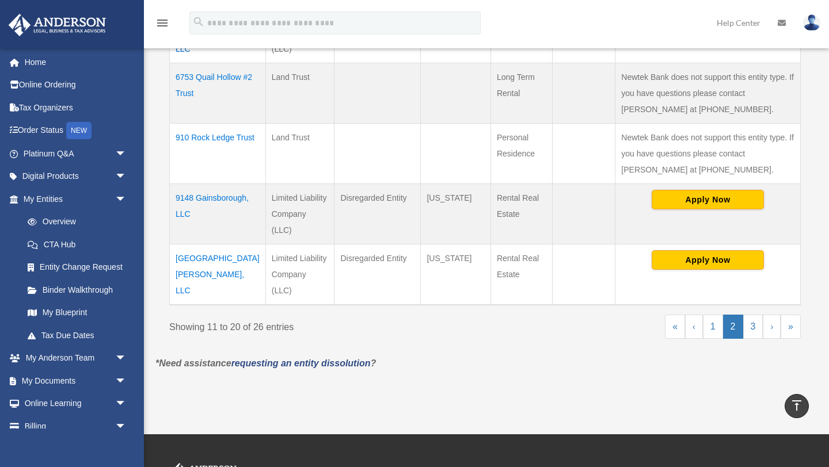
scroll to position [651, 0]
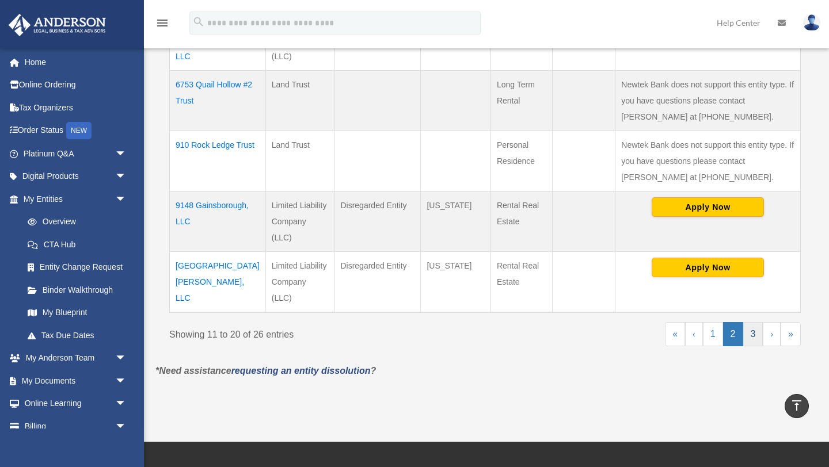
click at [753, 322] on link "3" at bounding box center [753, 334] width 20 height 24
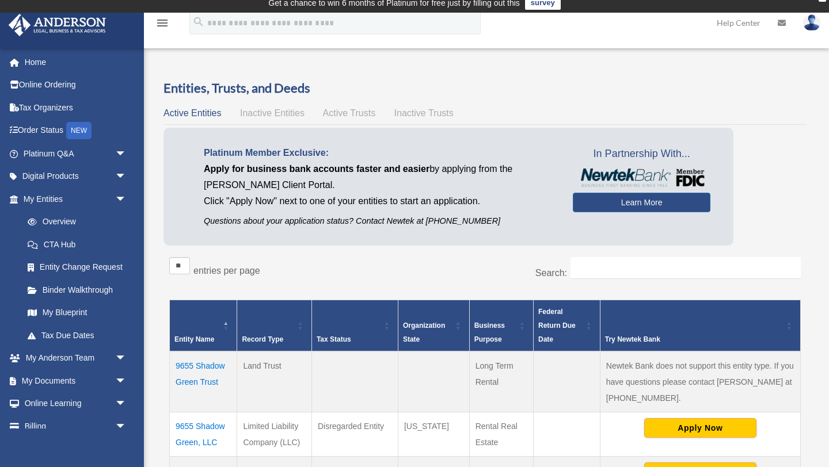
scroll to position [0, 0]
